Goal: Navigation & Orientation: Find specific page/section

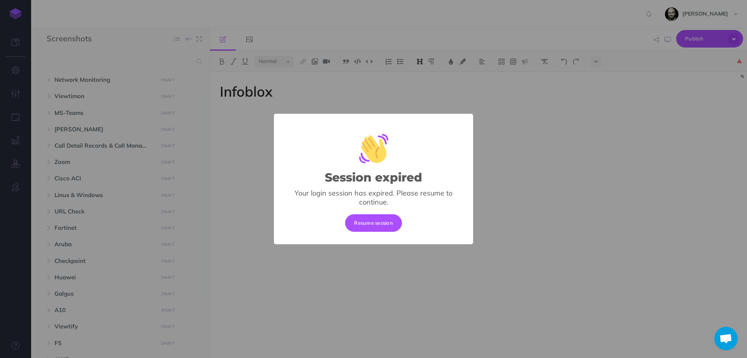
select select "null"
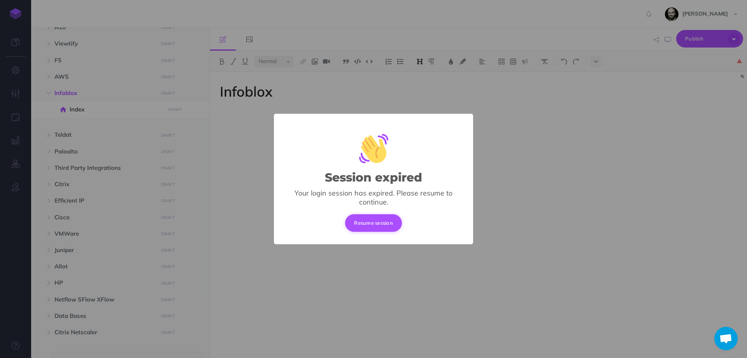
click at [376, 226] on button "Resume session" at bounding box center [373, 222] width 57 height 17
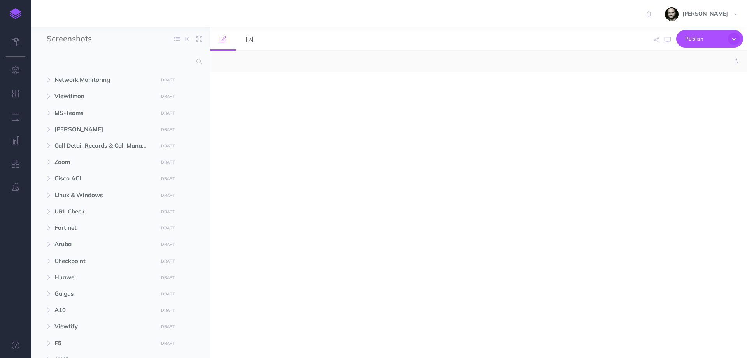
select select "null"
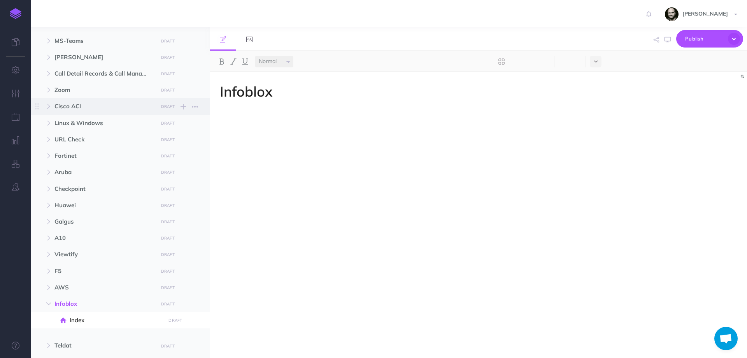
scroll to position [156, 0]
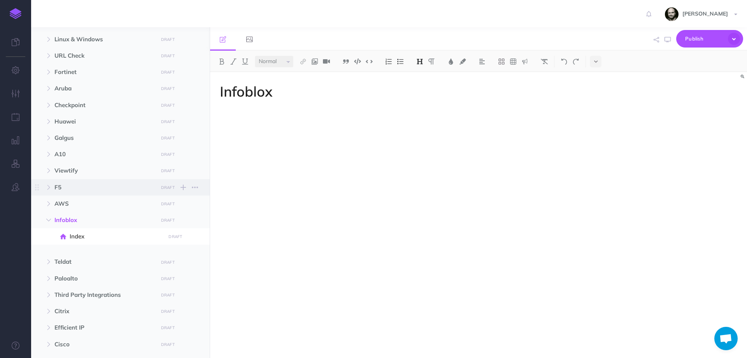
click at [58, 190] on span "F5" at bounding box center [103, 187] width 99 height 9
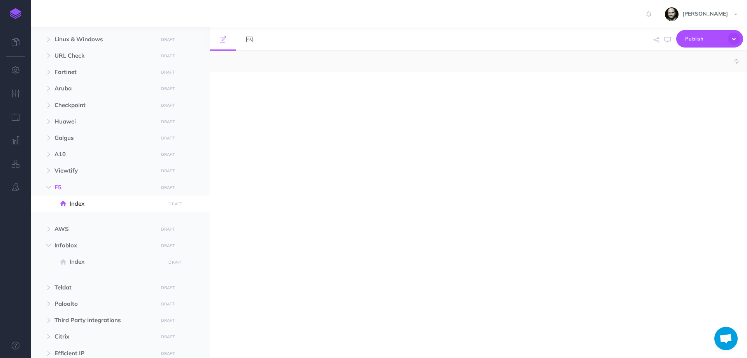
select select "null"
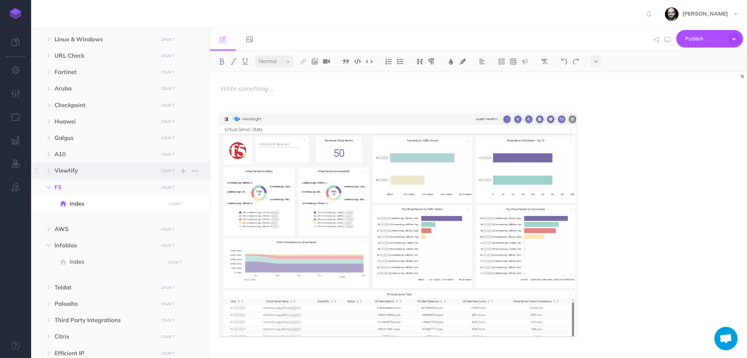
click at [103, 171] on span "Viewtify" at bounding box center [103, 170] width 99 height 9
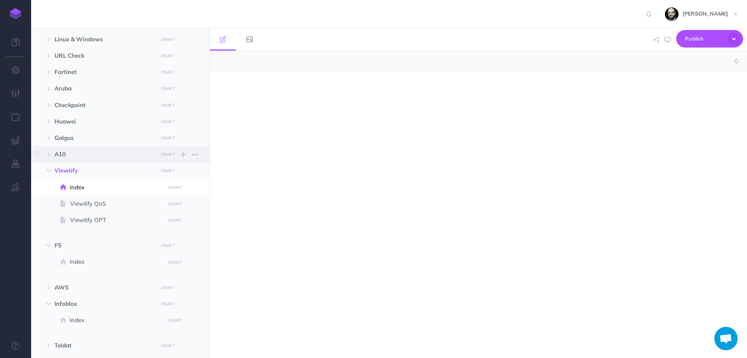
select select "null"
click at [99, 203] on span "Viewtify QoS" at bounding box center [116, 203] width 93 height 9
select select "null"
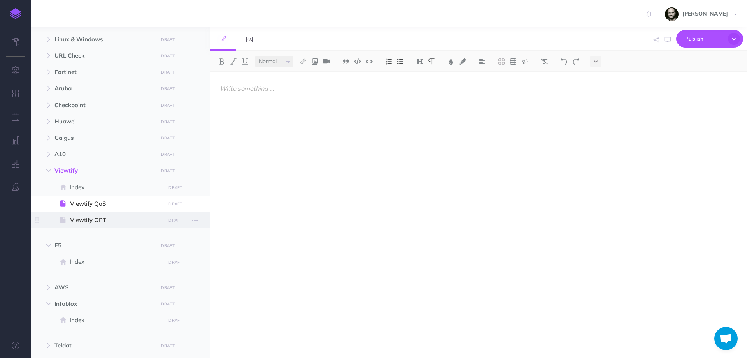
click at [98, 218] on span "Viewtify OPT" at bounding box center [116, 219] width 93 height 9
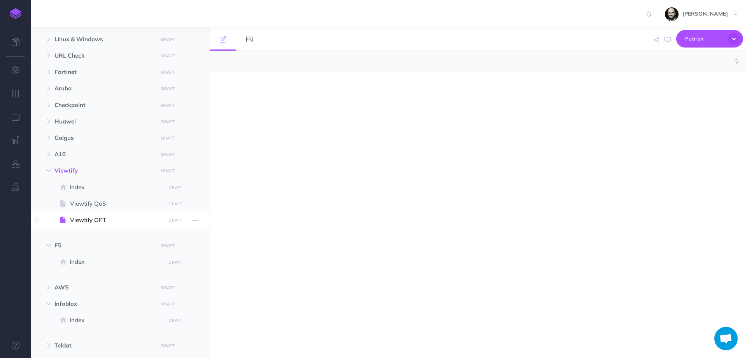
select select "null"
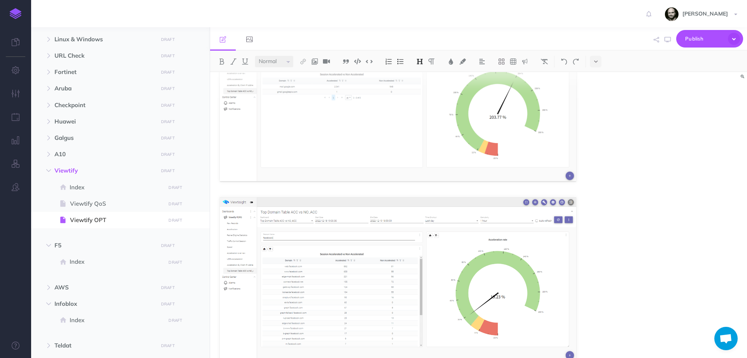
scroll to position [509, 0]
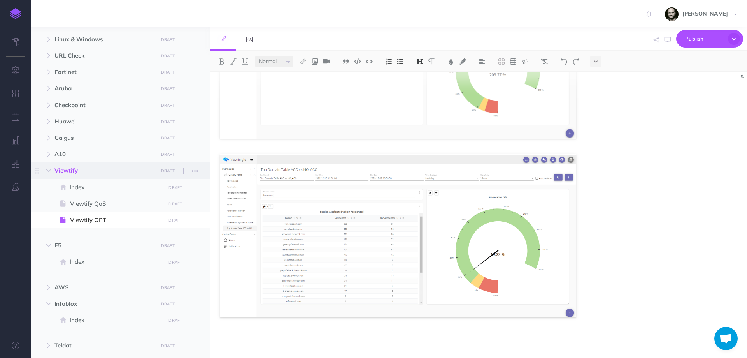
click at [77, 170] on span "Viewtify" at bounding box center [103, 170] width 99 height 9
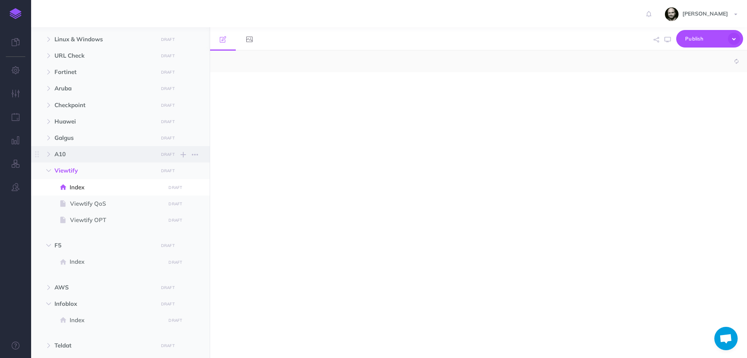
click at [75, 154] on span "A10" at bounding box center [103, 153] width 99 height 9
select select "null"
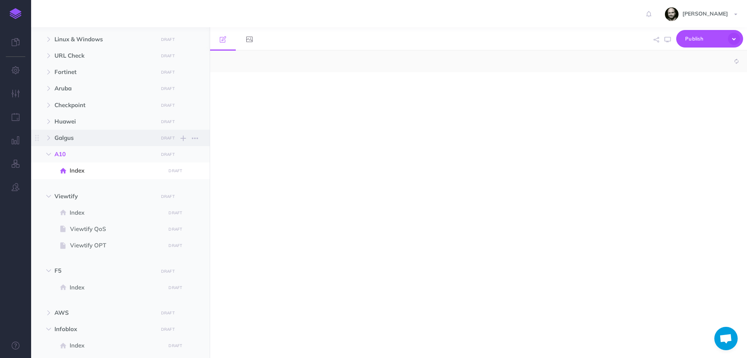
select select "null"
click at [76, 141] on span "Galgus" at bounding box center [103, 137] width 99 height 9
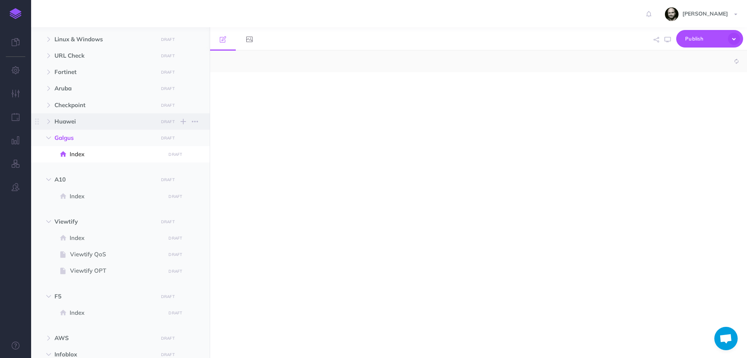
select select "null"
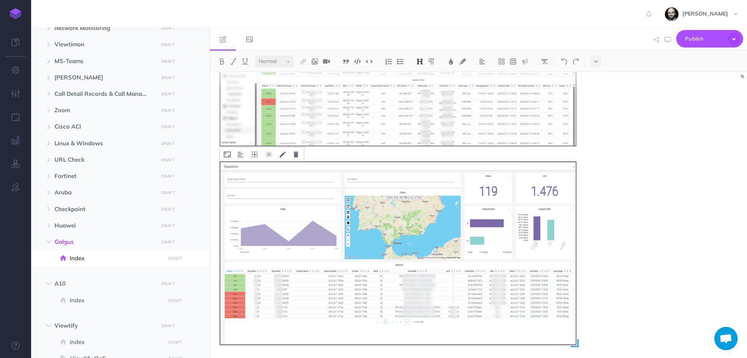
scroll to position [443, 0]
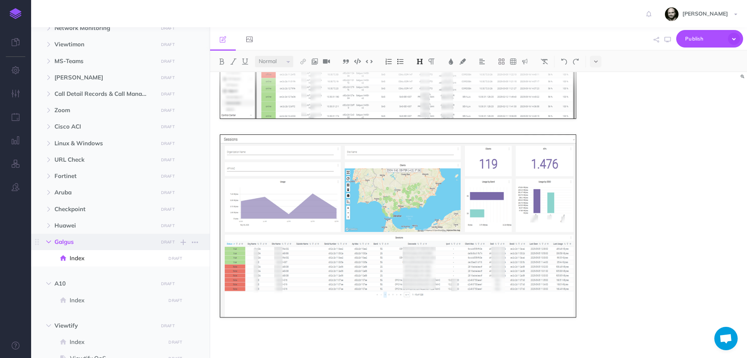
click at [47, 243] on icon "button" at bounding box center [48, 241] width 5 height 5
click at [62, 173] on span "Fortinet" at bounding box center [103, 175] width 99 height 9
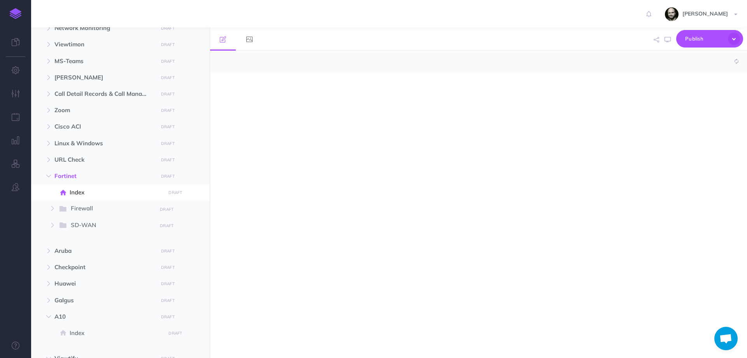
select select "null"
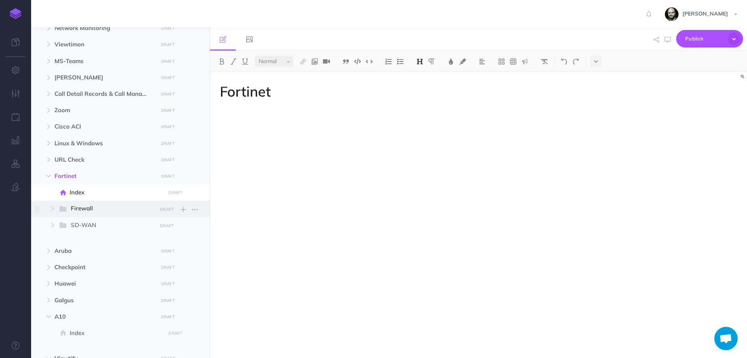
click at [97, 210] on span "Firewall" at bounding box center [111, 209] width 81 height 10
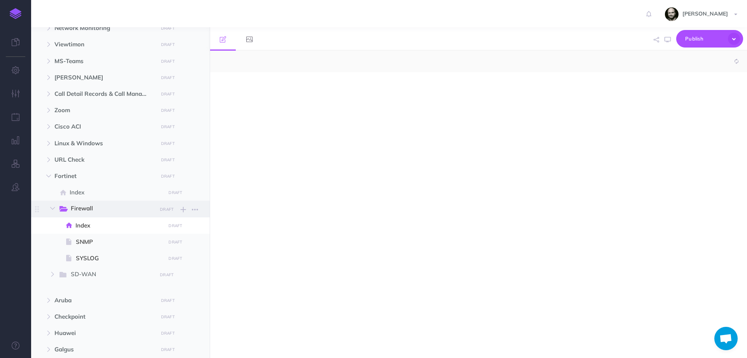
select select "null"
click at [98, 241] on span "SNMP" at bounding box center [119, 241] width 87 height 9
select select "null"
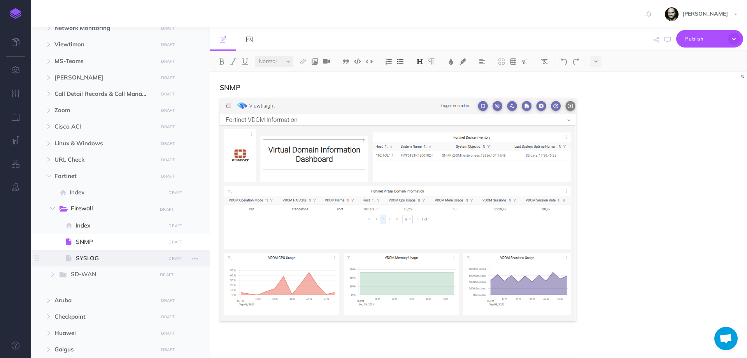
click at [97, 261] on span "SYSLOG" at bounding box center [119, 257] width 87 height 9
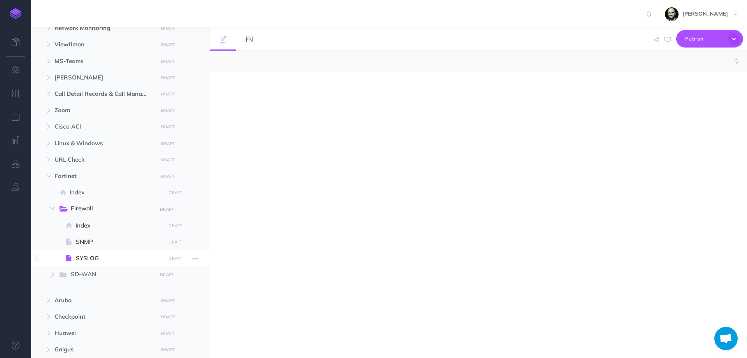
select select "null"
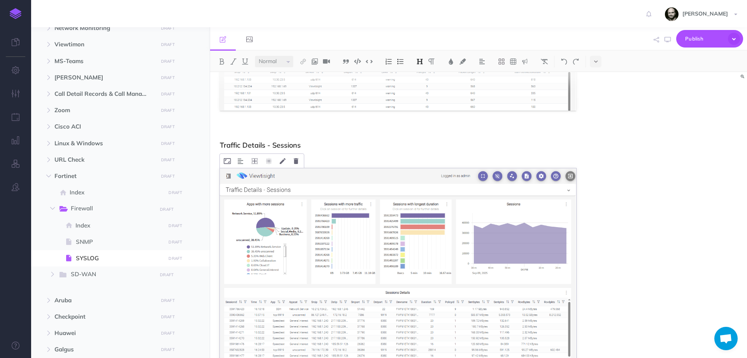
scroll to position [2279, 0]
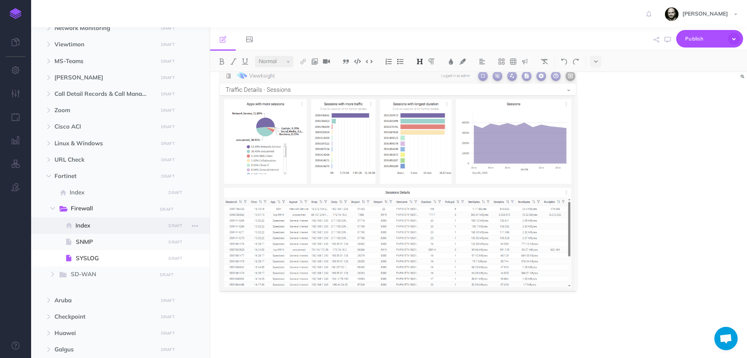
click at [84, 223] on span "Index" at bounding box center [119, 225] width 88 height 9
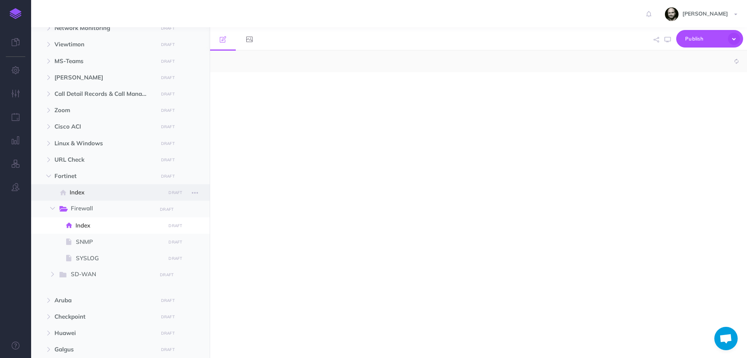
select select "null"
click at [84, 191] on span "Index" at bounding box center [116, 192] width 93 height 9
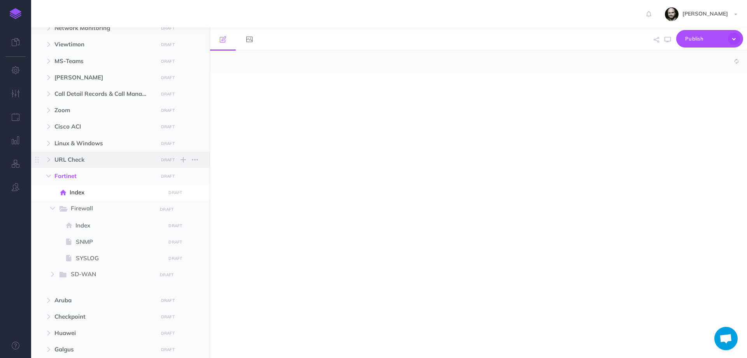
click at [88, 155] on span "URL Check" at bounding box center [103, 159] width 99 height 9
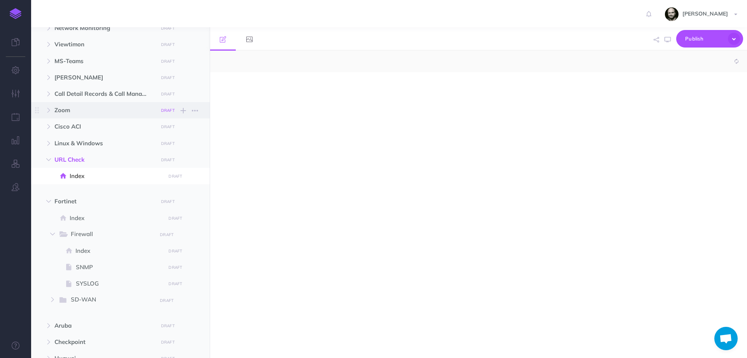
select select "null"
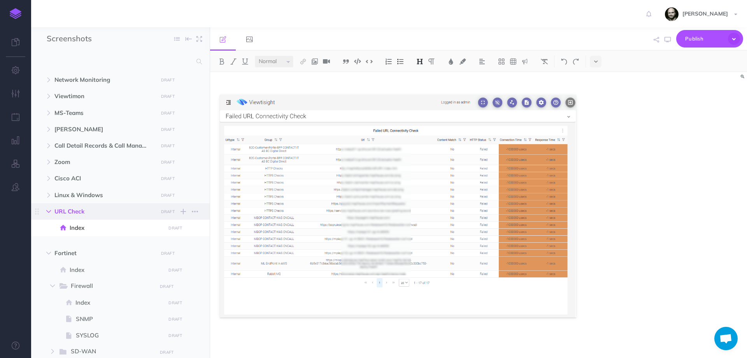
click at [47, 214] on button "button" at bounding box center [49, 211] width 14 height 9
click at [47, 227] on icon "button" at bounding box center [48, 227] width 5 height 5
